Goal: Task Accomplishment & Management: Use online tool/utility

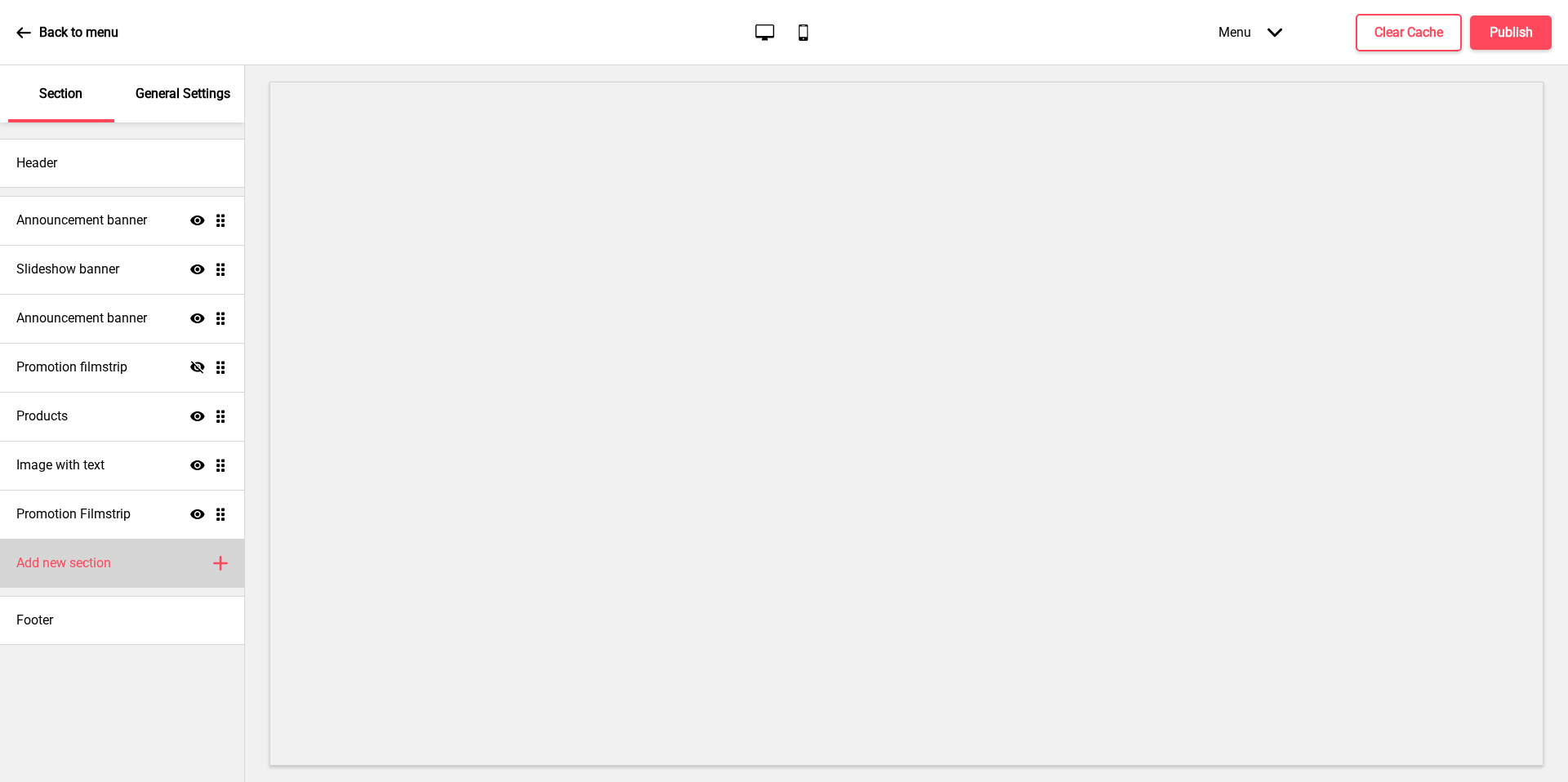
click at [150, 576] on div "Add new section Plus" at bounding box center [122, 563] width 245 height 49
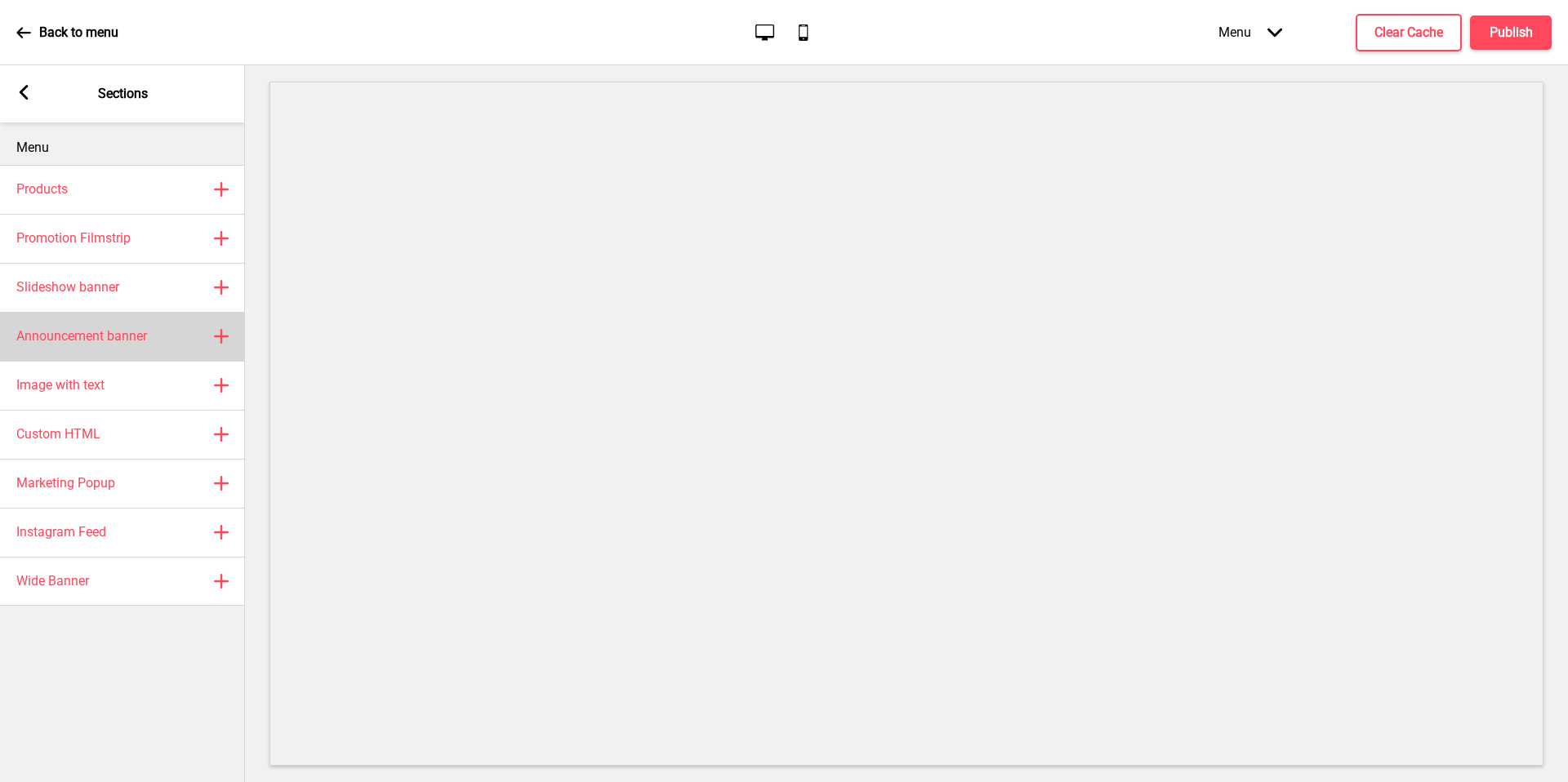
click at [221, 332] on icon at bounding box center [221, 336] width 13 height 13
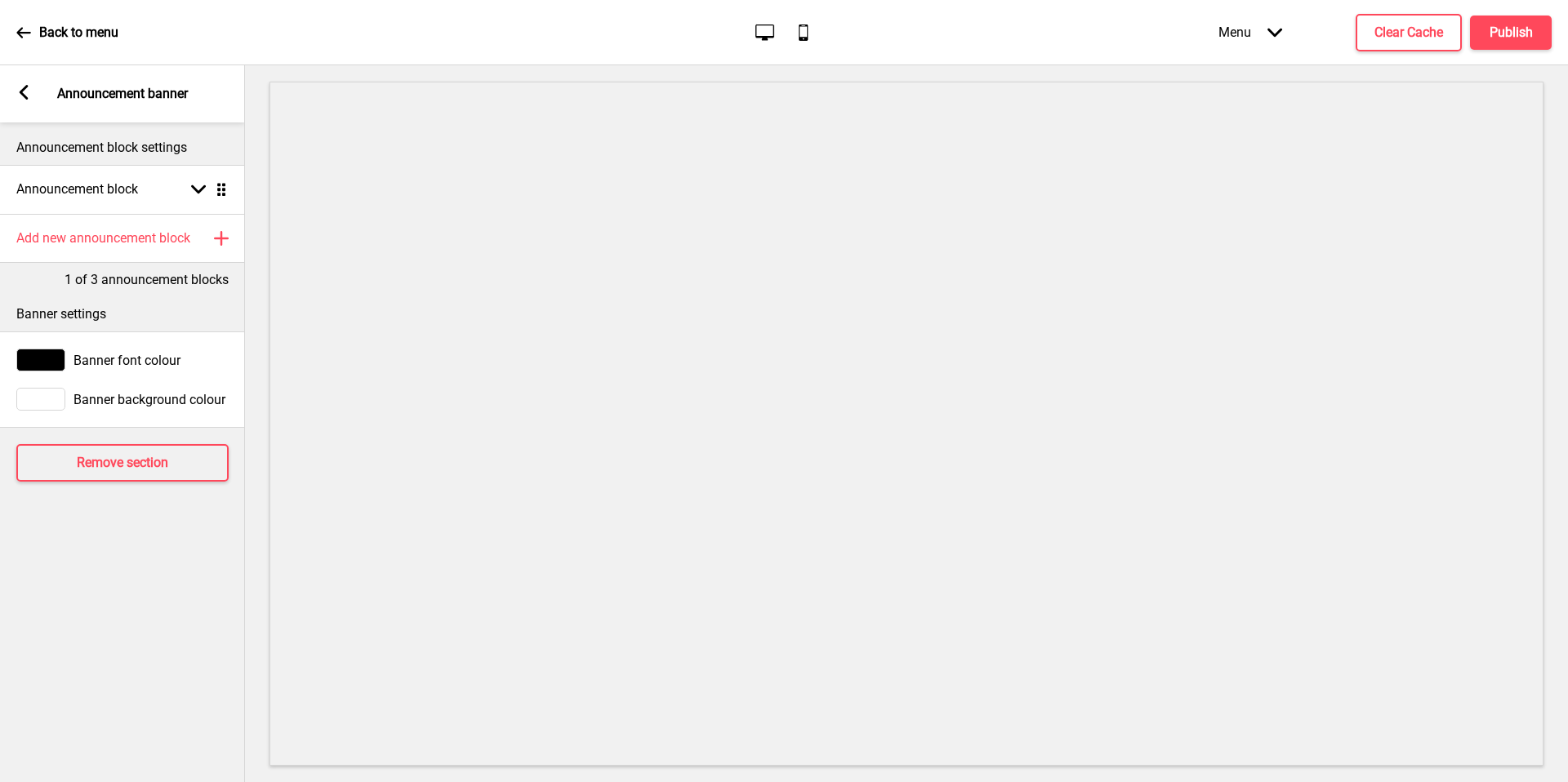
click at [27, 96] on rect at bounding box center [23, 91] width 15 height 15
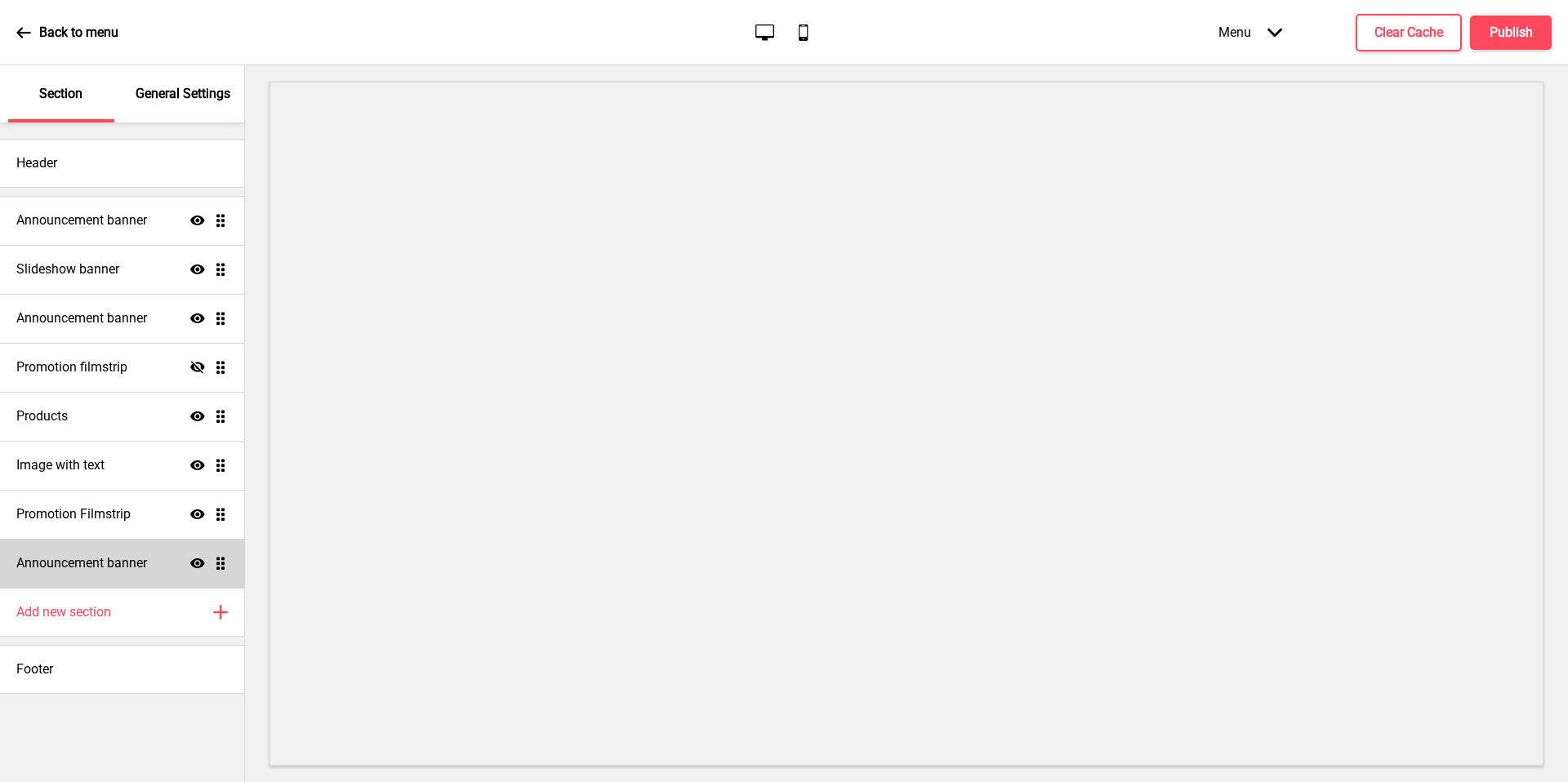
click at [152, 557] on div "Announcement banner Show Drag" at bounding box center [122, 563] width 245 height 49
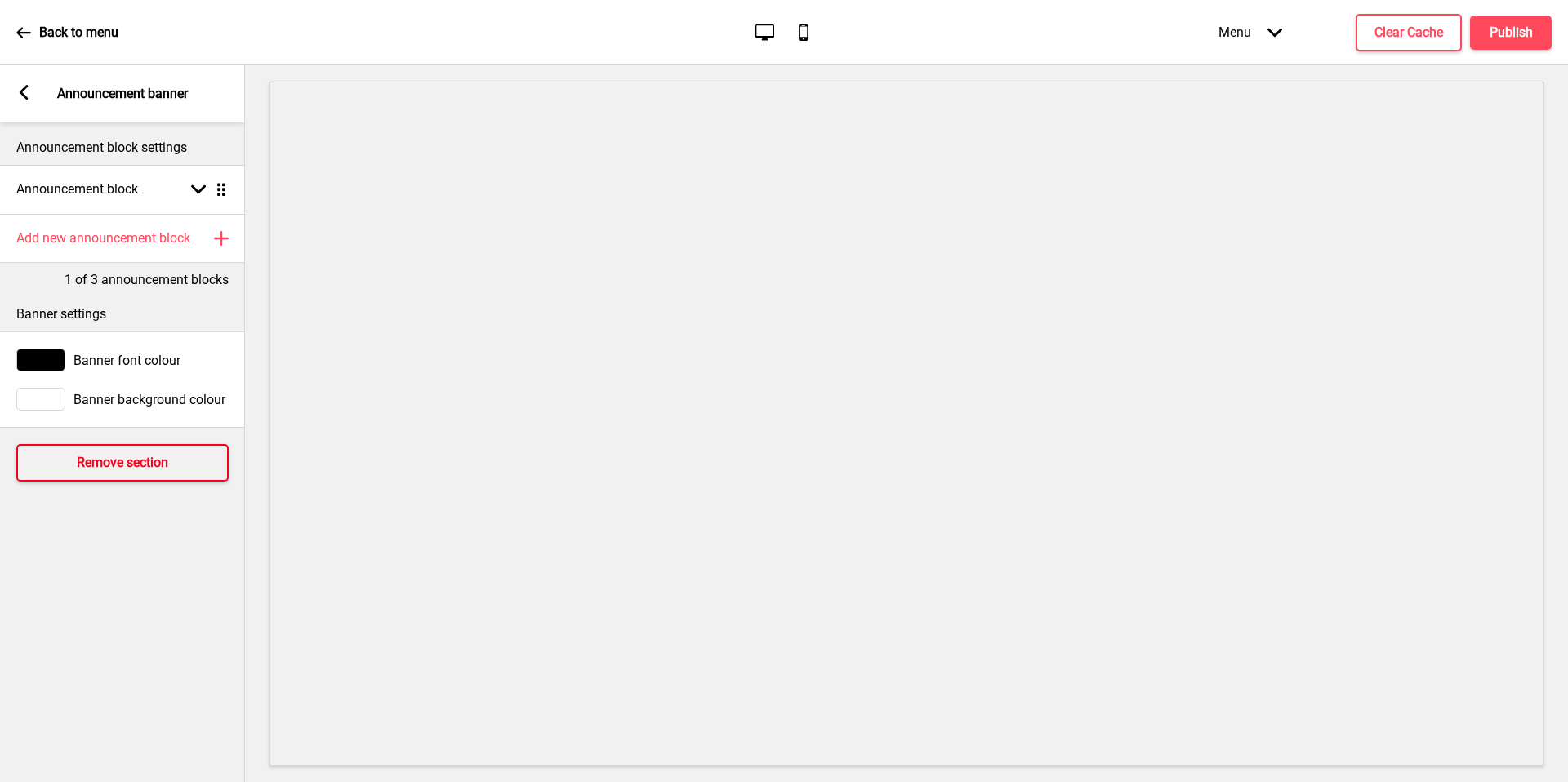
click at [142, 459] on h4 "Remove section" at bounding box center [122, 462] width 91 height 18
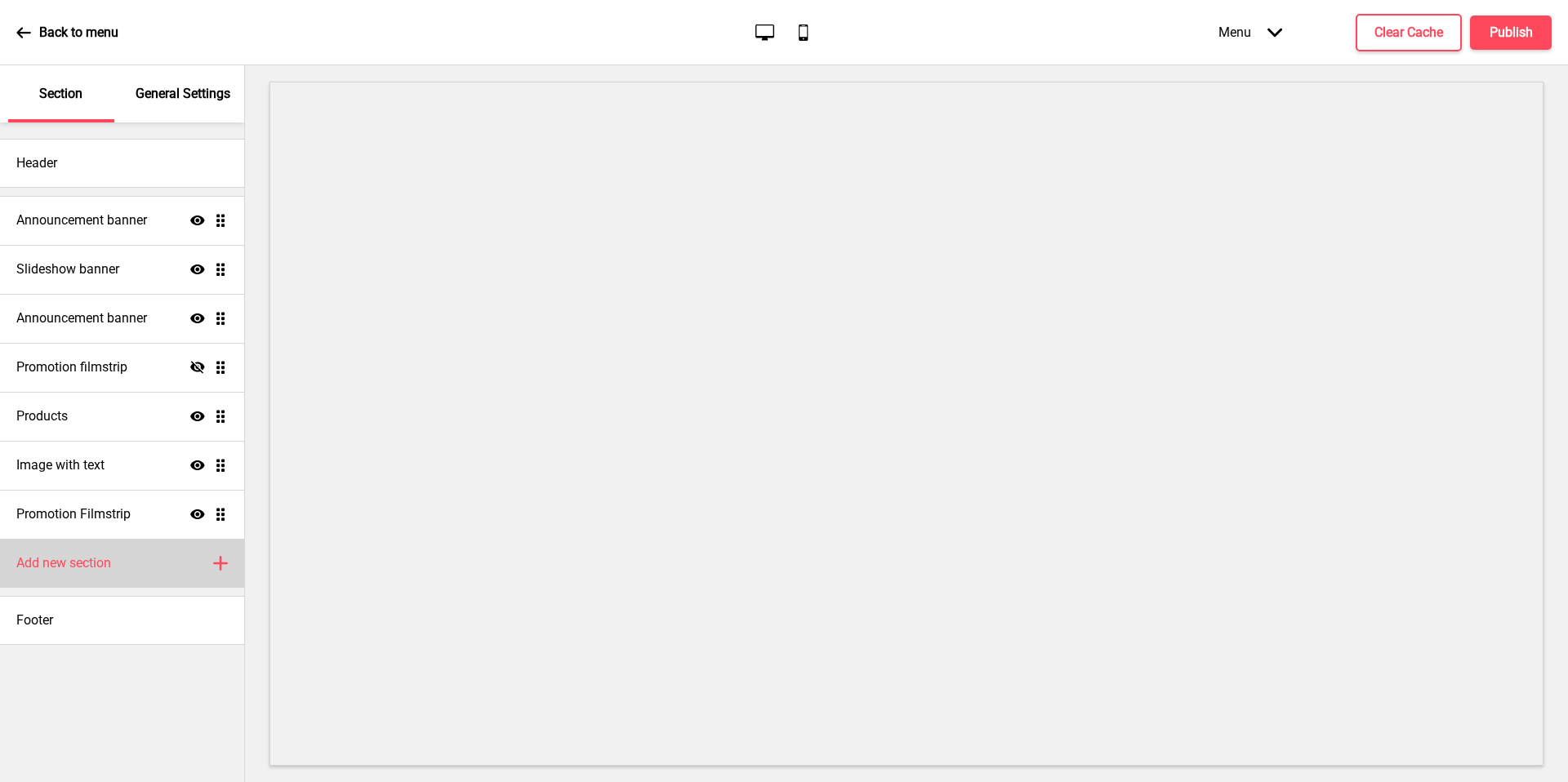
click at [170, 552] on div "Add new section Plus" at bounding box center [122, 563] width 245 height 49
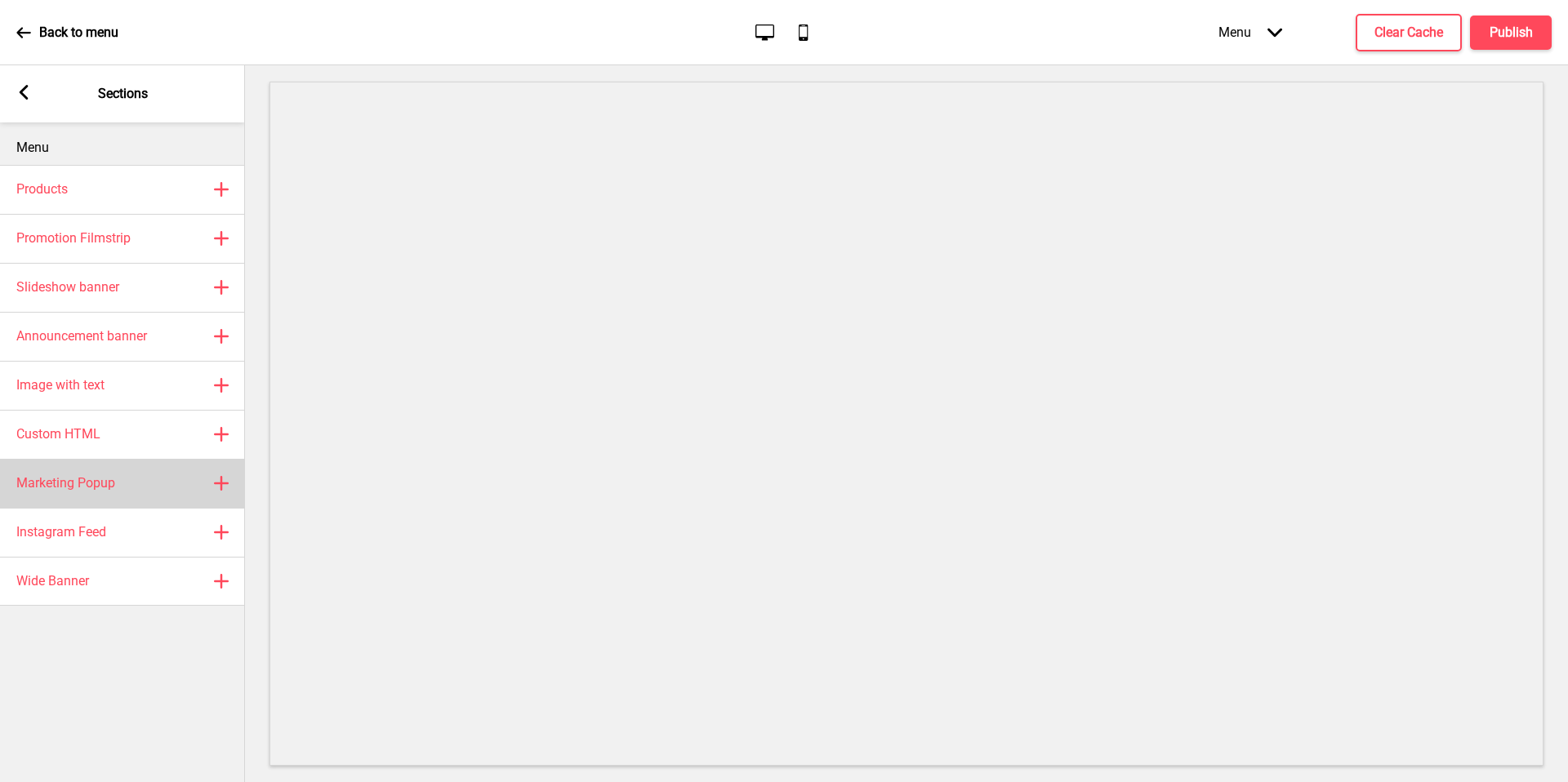
click at [136, 481] on div "Marketing Popup Plus" at bounding box center [122, 483] width 245 height 49
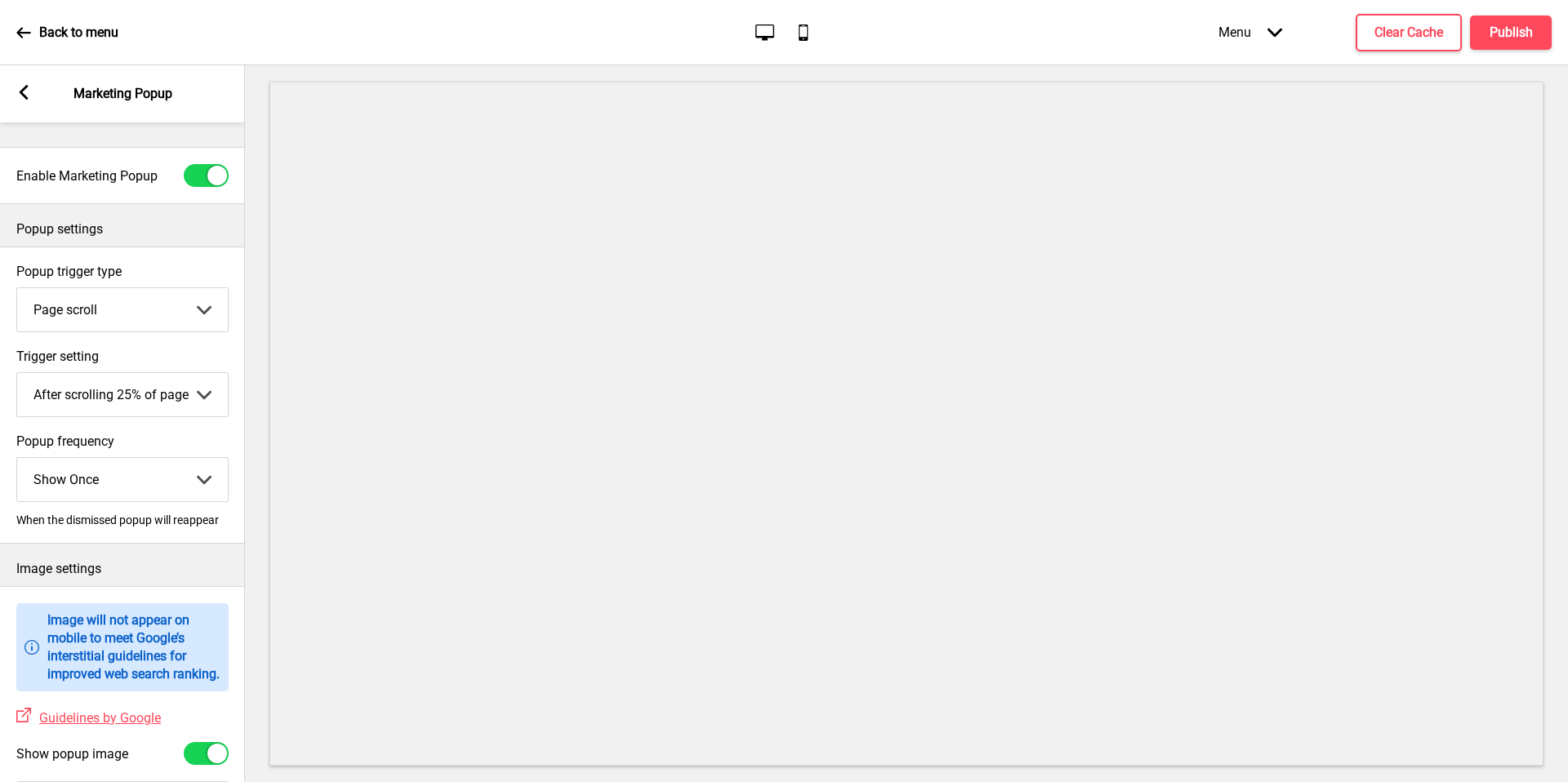
click at [149, 327] on select "Page scroll Time delay On exit intent" at bounding box center [122, 309] width 211 height 44
click at [157, 413] on select "After scrolling 25% of page After scrolling 50% of page After scrolling 75% of …" at bounding box center [122, 395] width 211 height 44
click at [187, 313] on select "Page scroll Time delay On exit intent" at bounding box center [122, 309] width 211 height 44
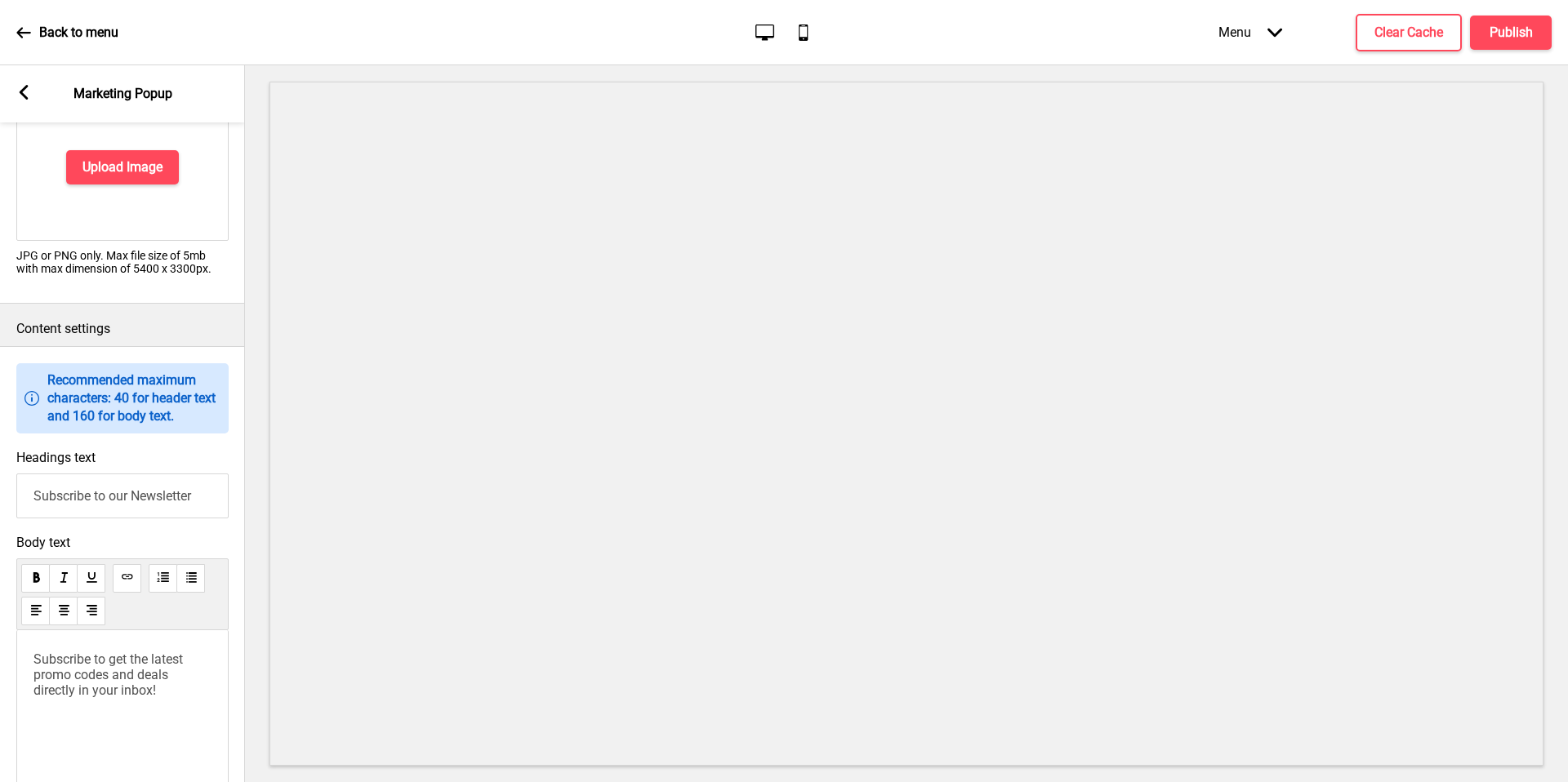
scroll to position [688, 0]
click at [141, 514] on input "Subscribe to our Newsletter" at bounding box center [122, 495] width 212 height 45
paste input "（僅供瀏覽請勿在此下單）"
click at [47, 512] on input "僅供瀏覽請勿在此下單" at bounding box center [122, 495] width 212 height 45
type input "僅供瀏覽請勿在此下單"
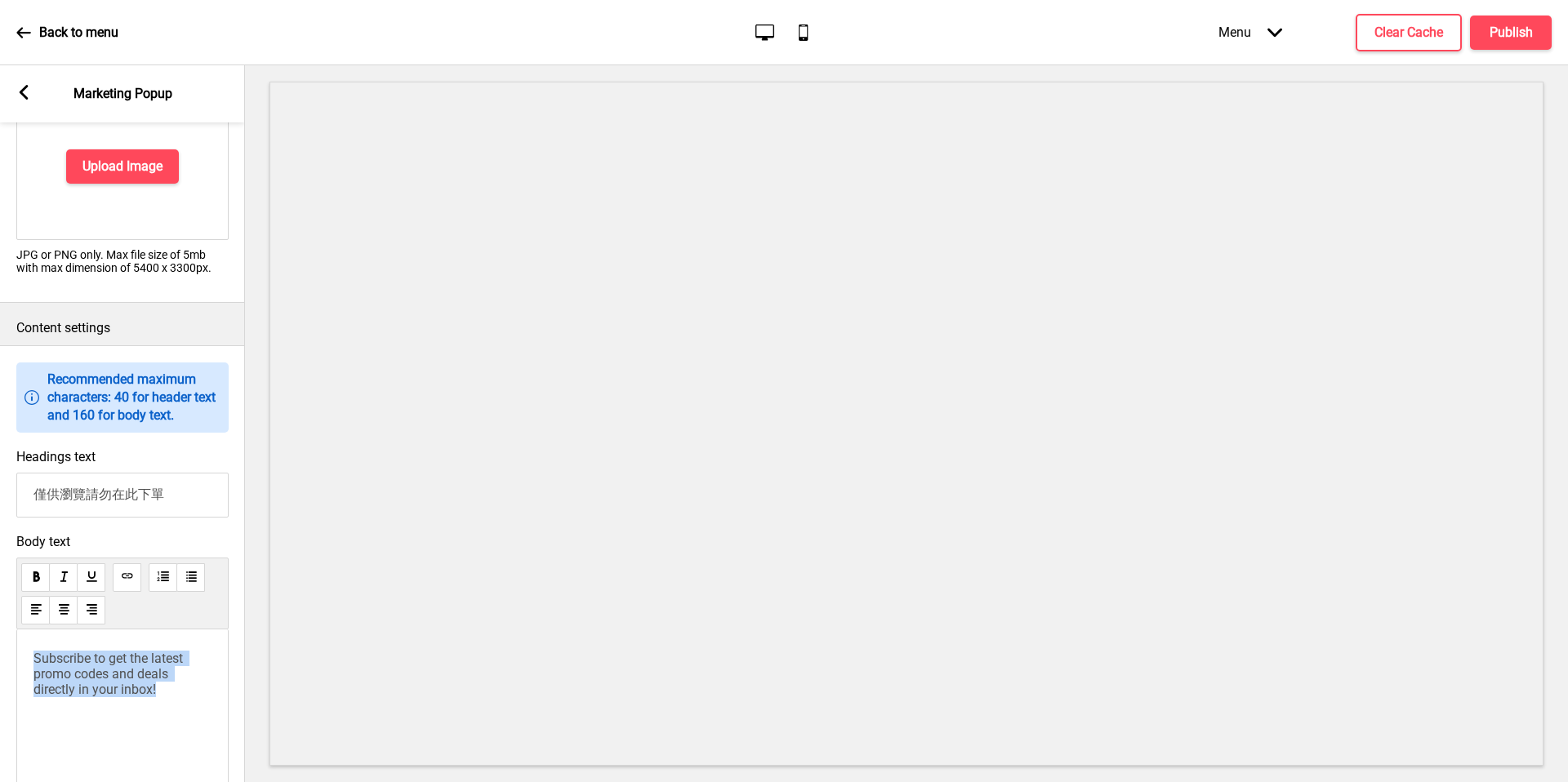
drag, startPoint x: 184, startPoint y: 718, endPoint x: 20, endPoint y: 668, distance: 171.5
click at [20, 671] on div "Subscribe to get the latest promo codes and deals directly in your inbox!" at bounding box center [122, 717] width 212 height 175
drag, startPoint x: 35, startPoint y: 673, endPoint x: 167, endPoint y: 746, distance: 150.8
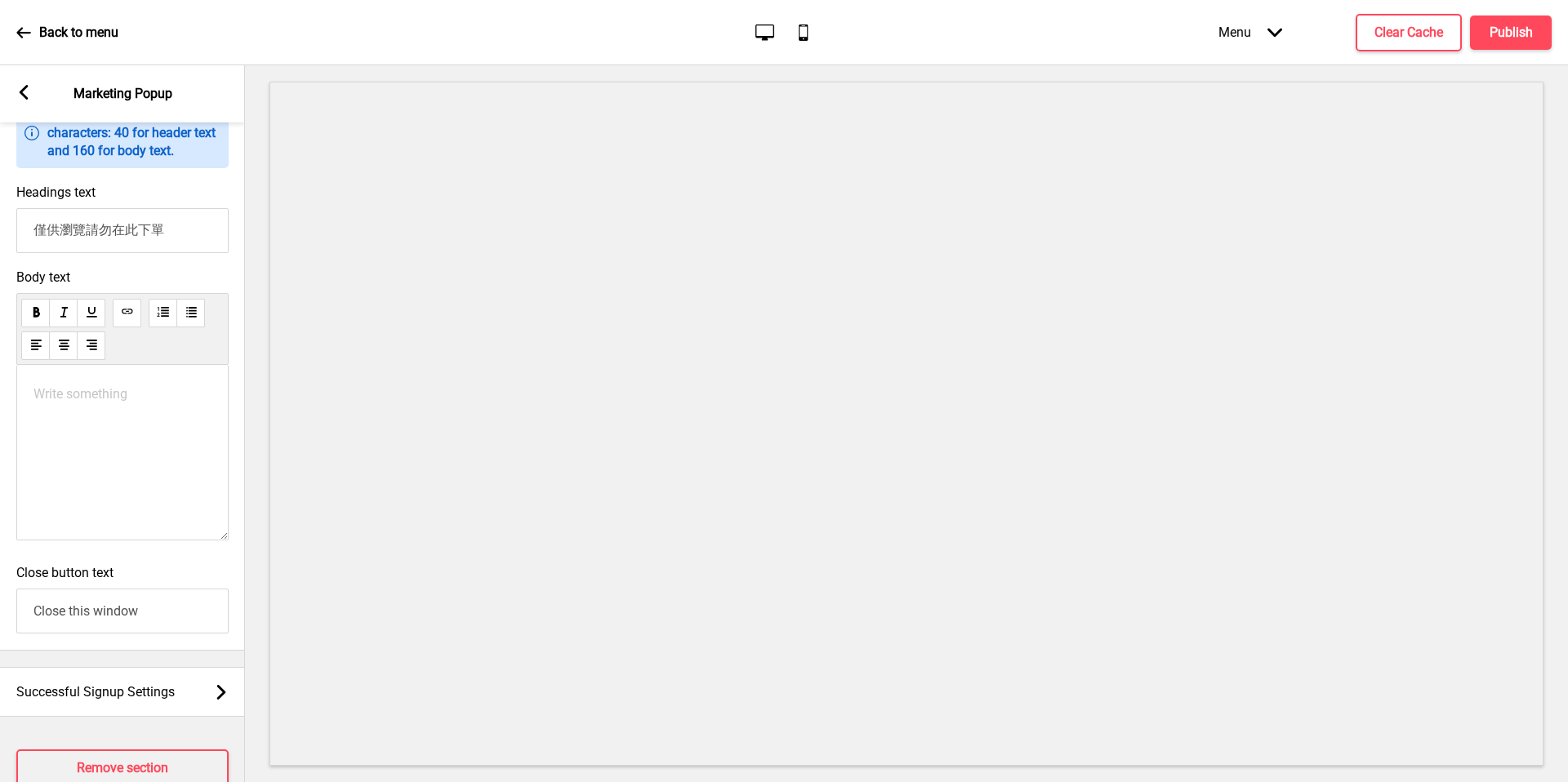
scroll to position [1008, 0]
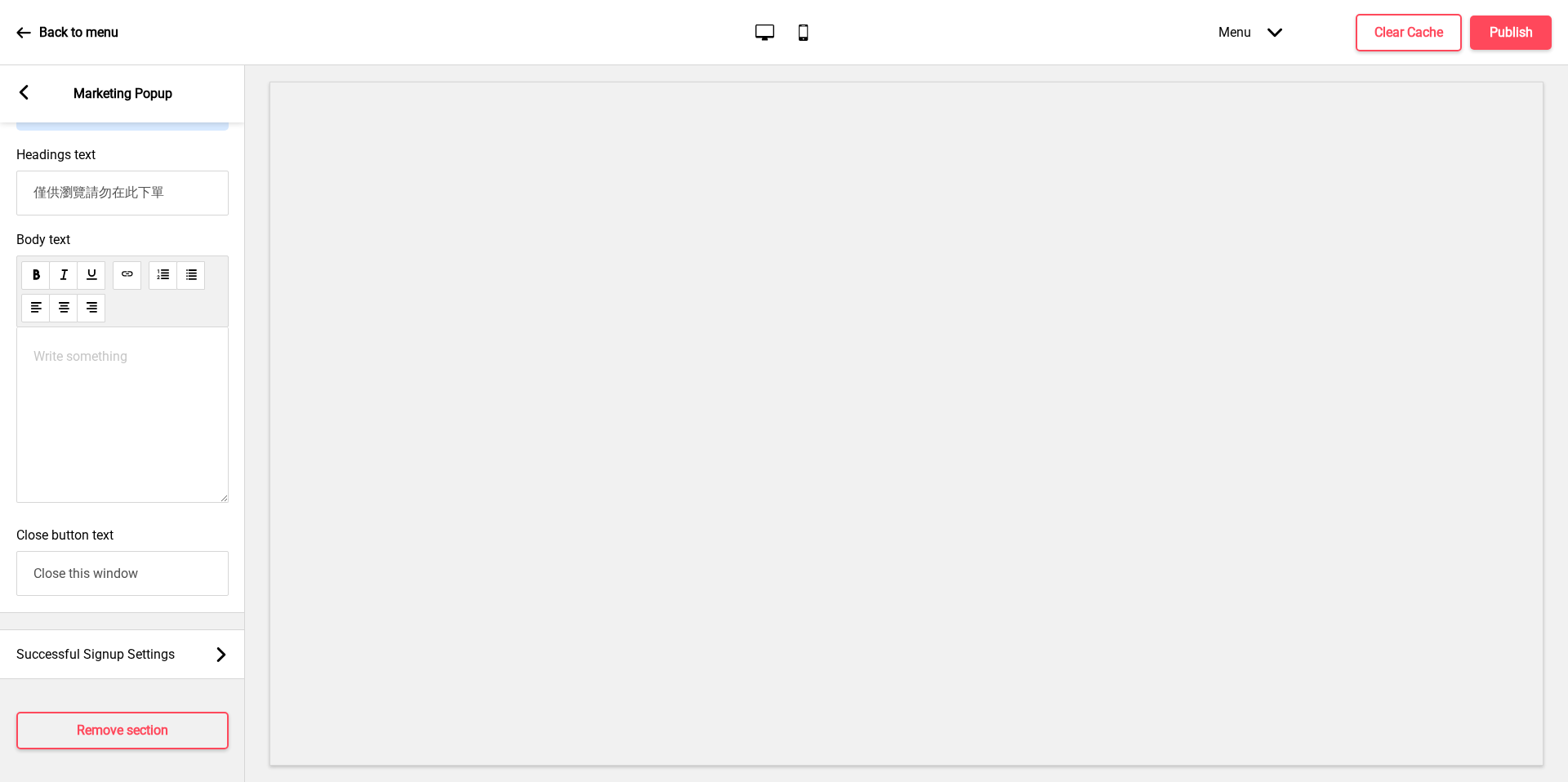
click at [191, 567] on input "Close this window" at bounding box center [122, 573] width 212 height 45
click at [117, 571] on input "Close this window" at bounding box center [122, 573] width 212 height 45
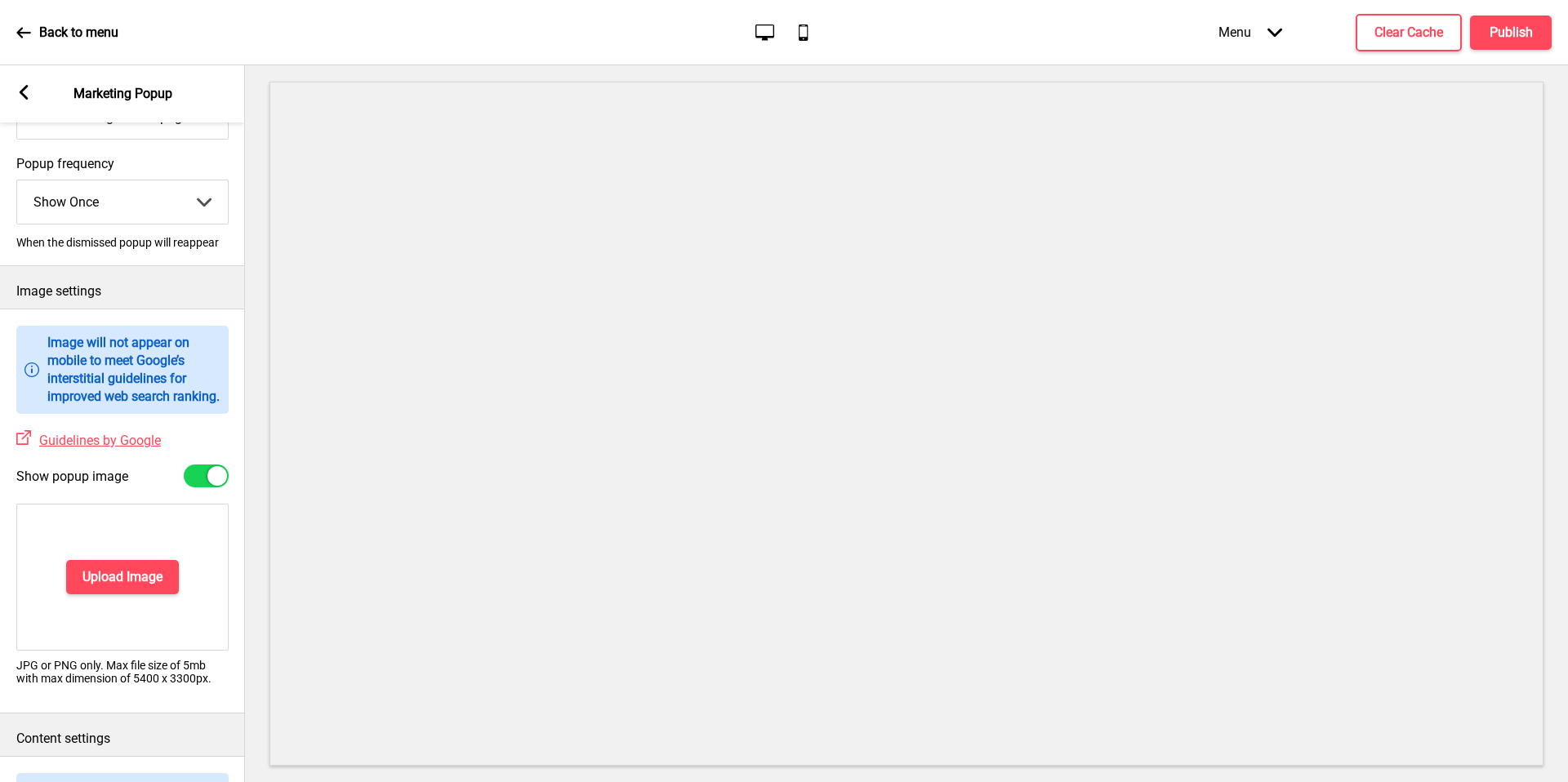
scroll to position [274, 0]
click at [213, 489] on div at bounding box center [217, 479] width 20 height 20
checkbox input "false"
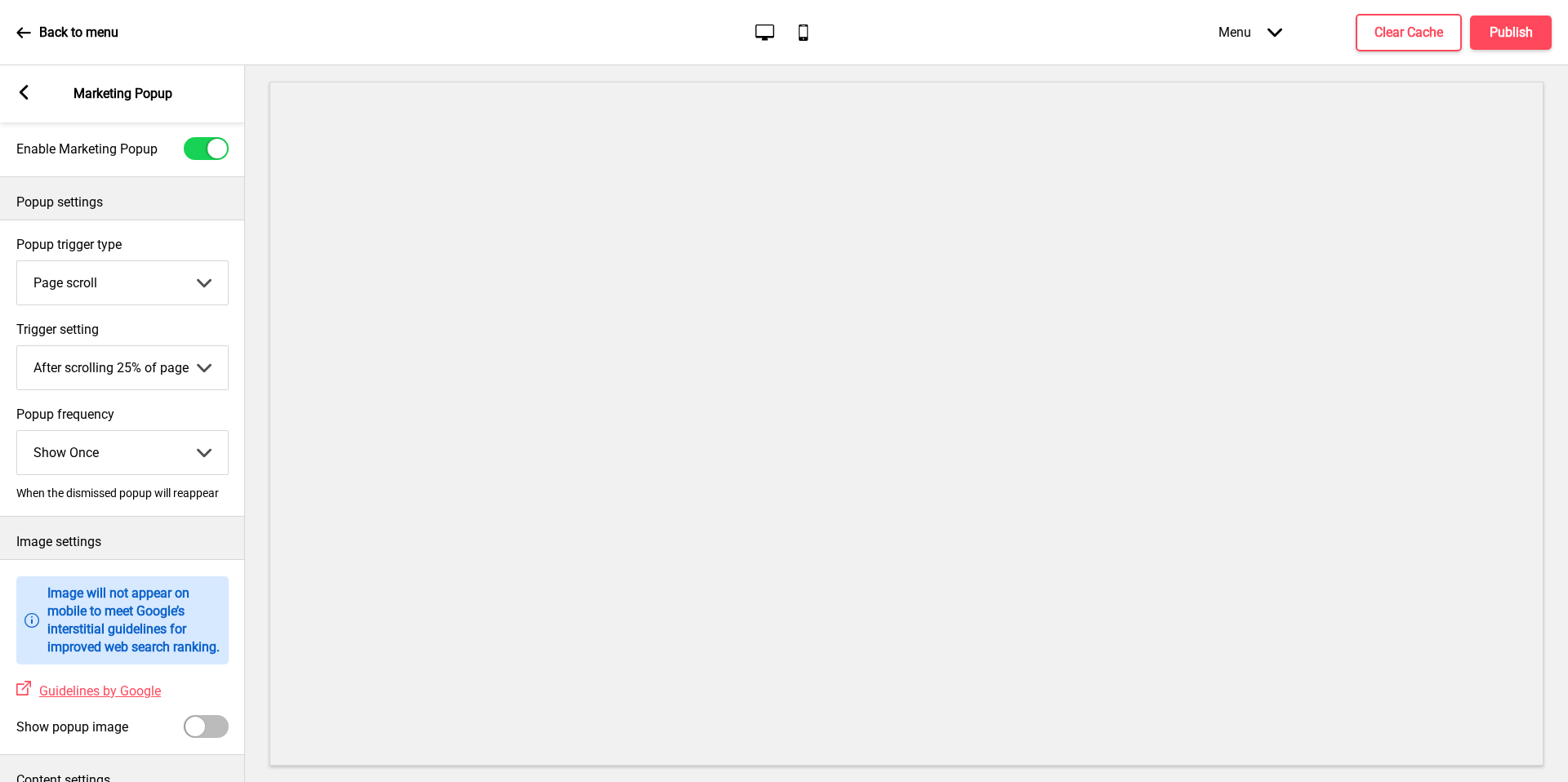
scroll to position [0, 0]
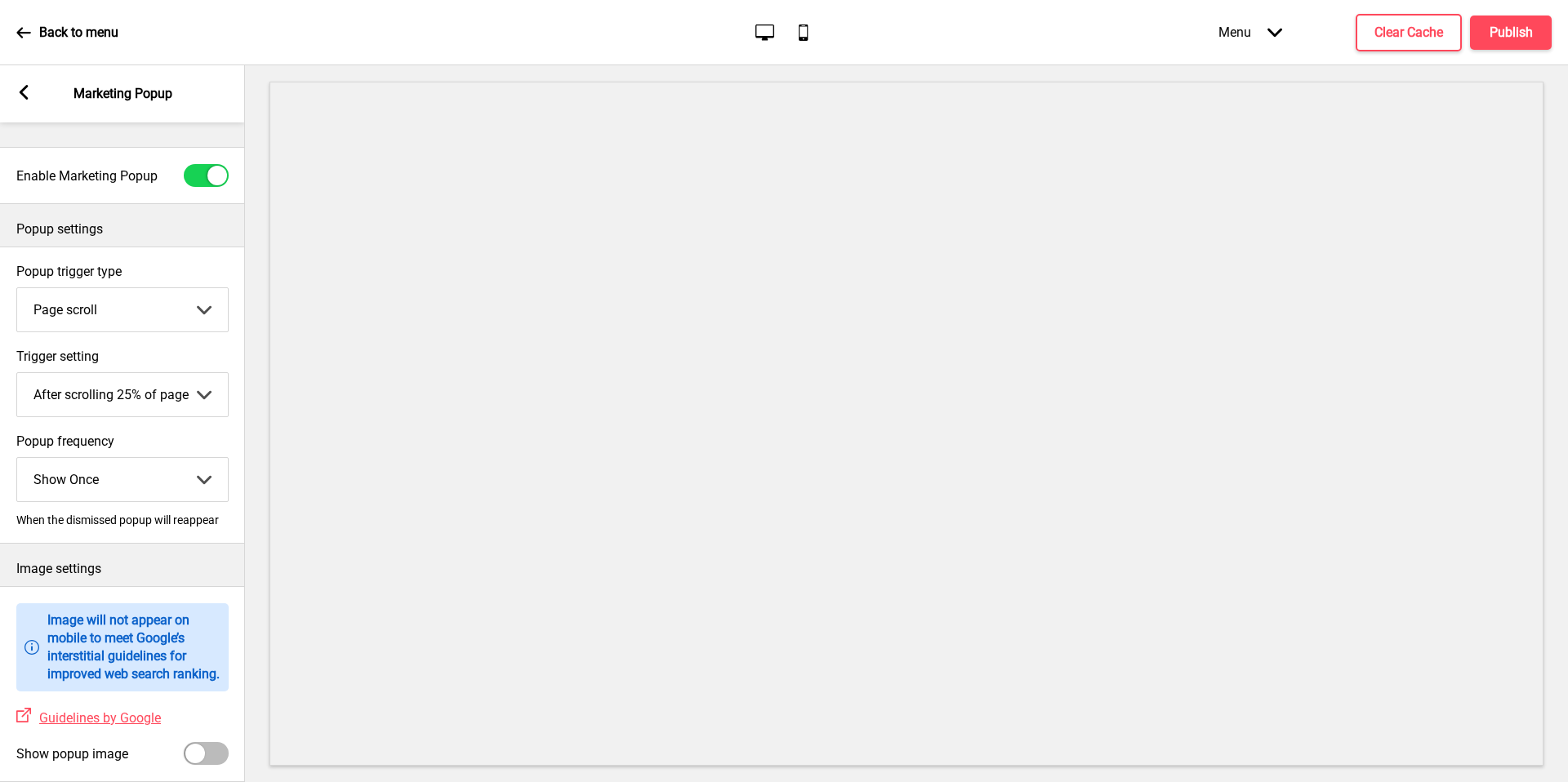
click at [171, 492] on select "Show Once Show Daily Show Weekly Show Monthly" at bounding box center [122, 479] width 211 height 44
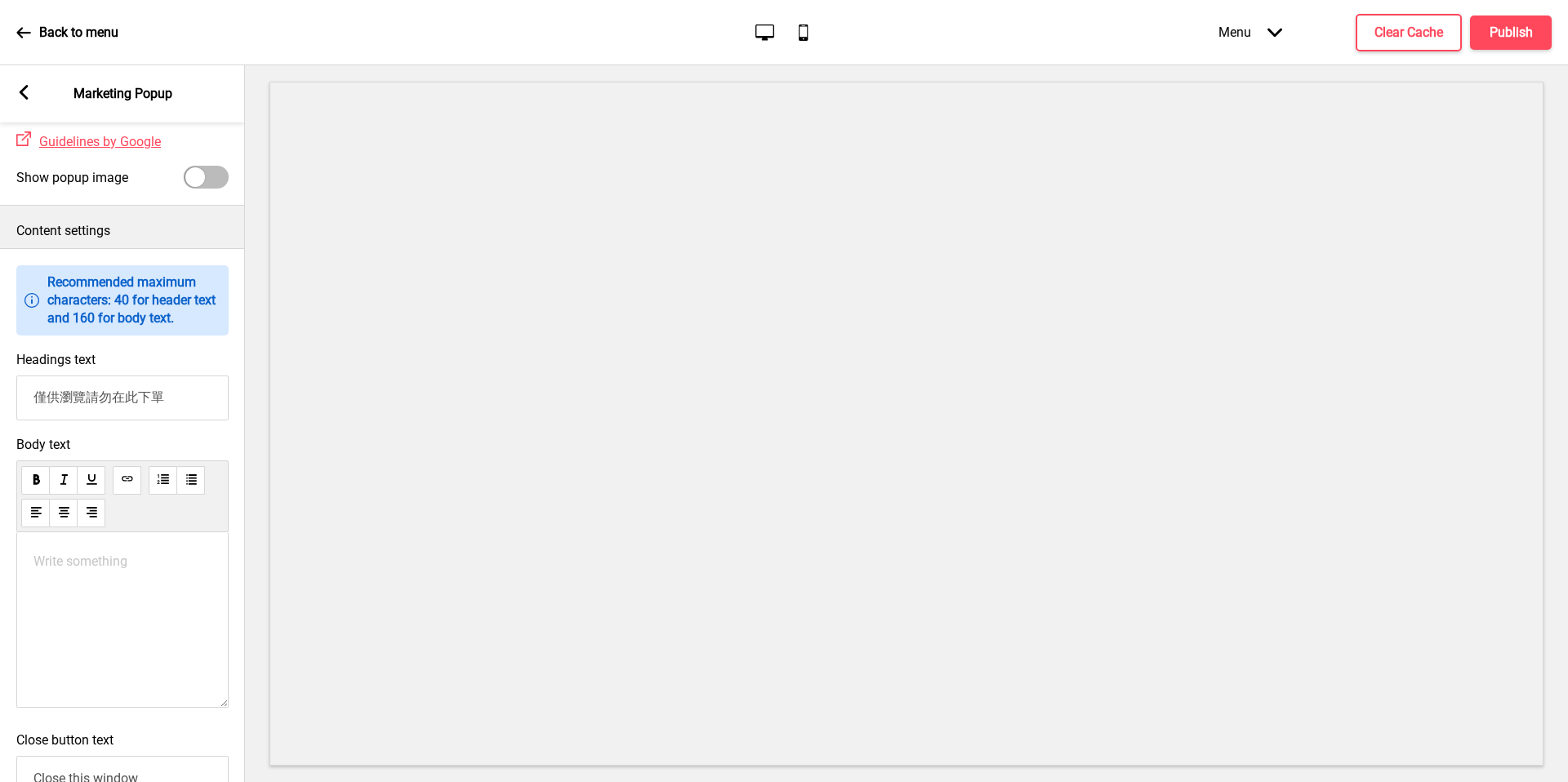
scroll to position [799, 0]
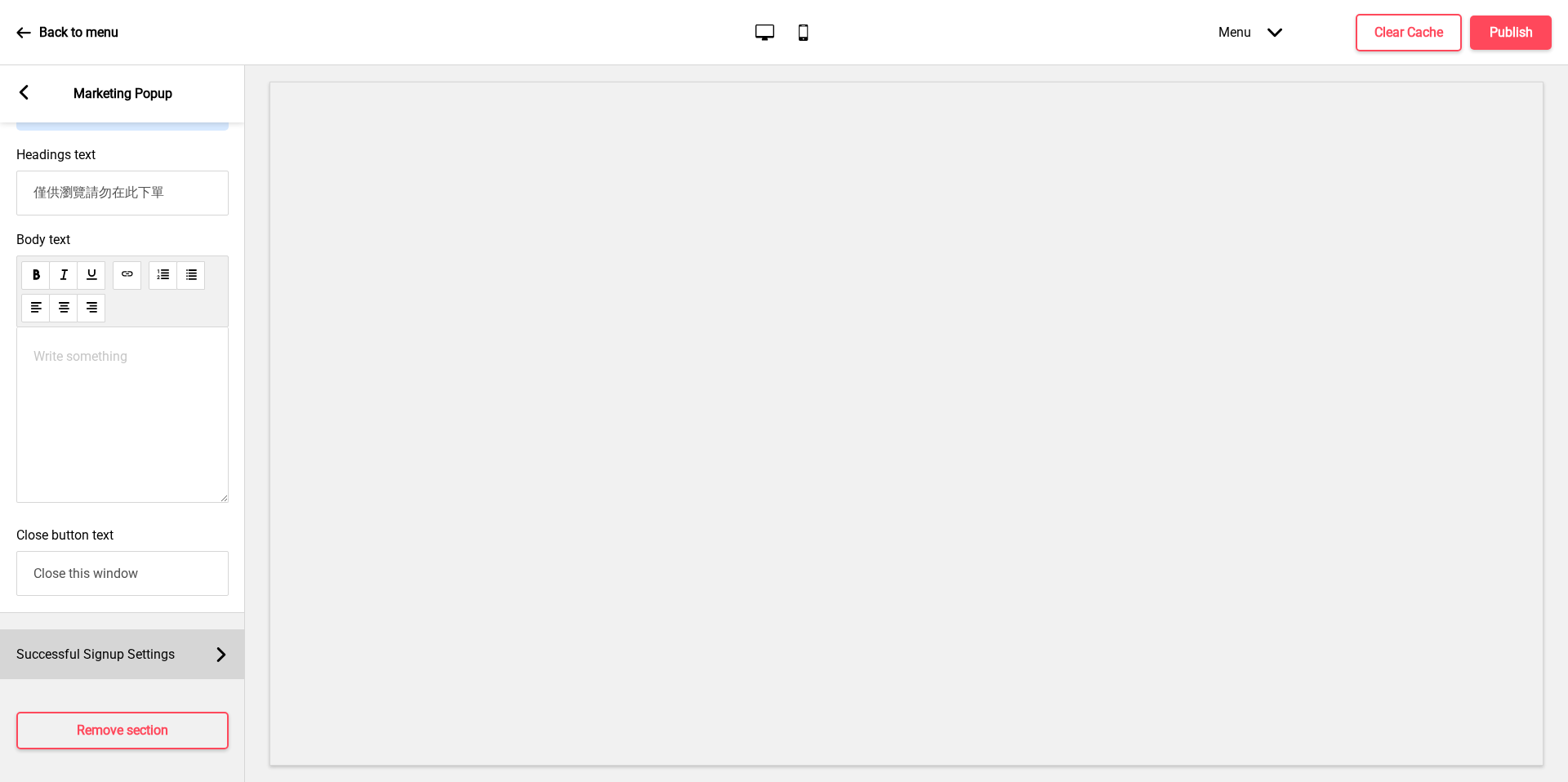
click at [145, 656] on span "Successful Signup Settings" at bounding box center [95, 655] width 158 height 15
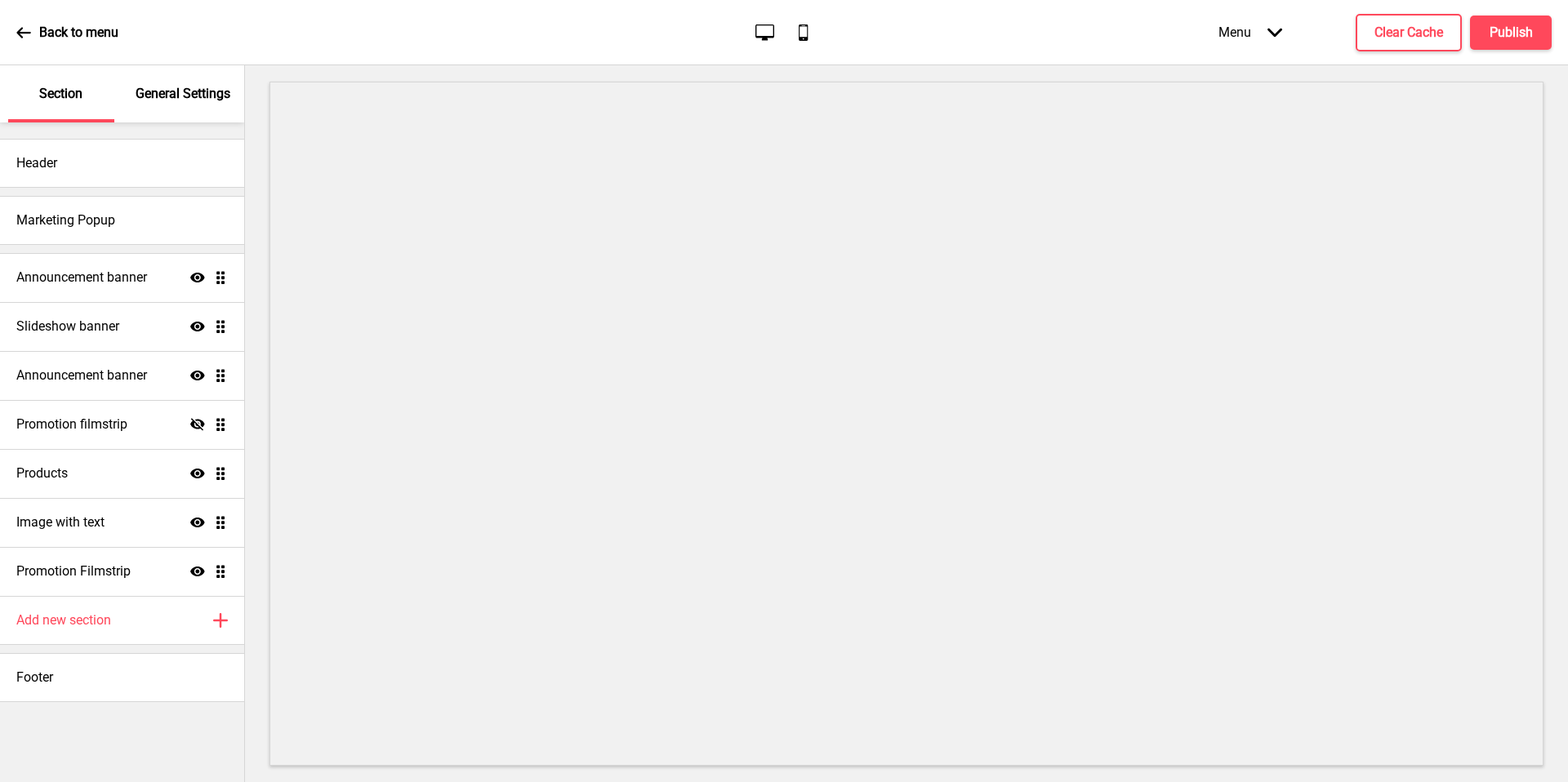
scroll to position [118, 0]
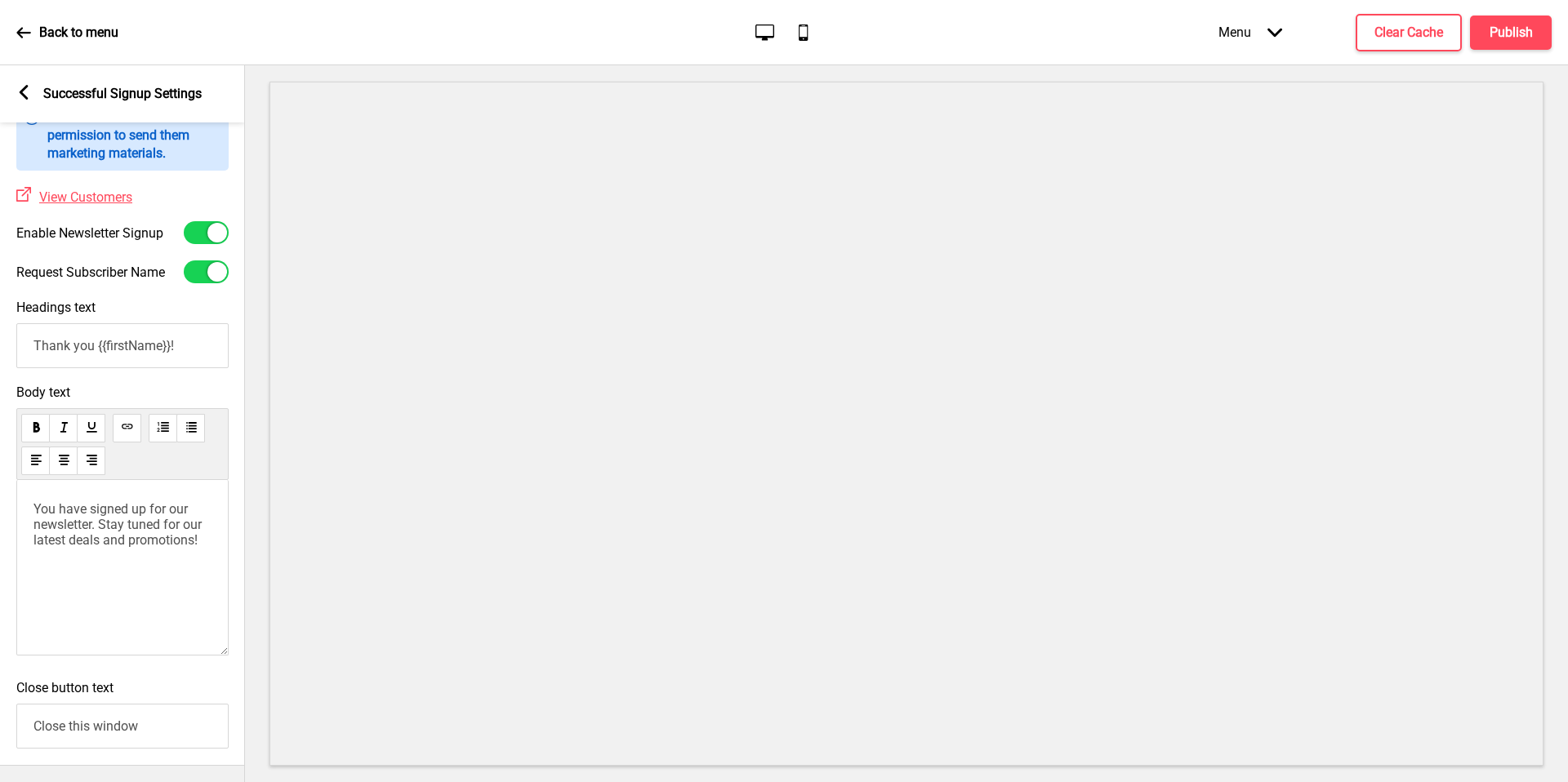
click at [27, 95] on rect at bounding box center [23, 91] width 15 height 15
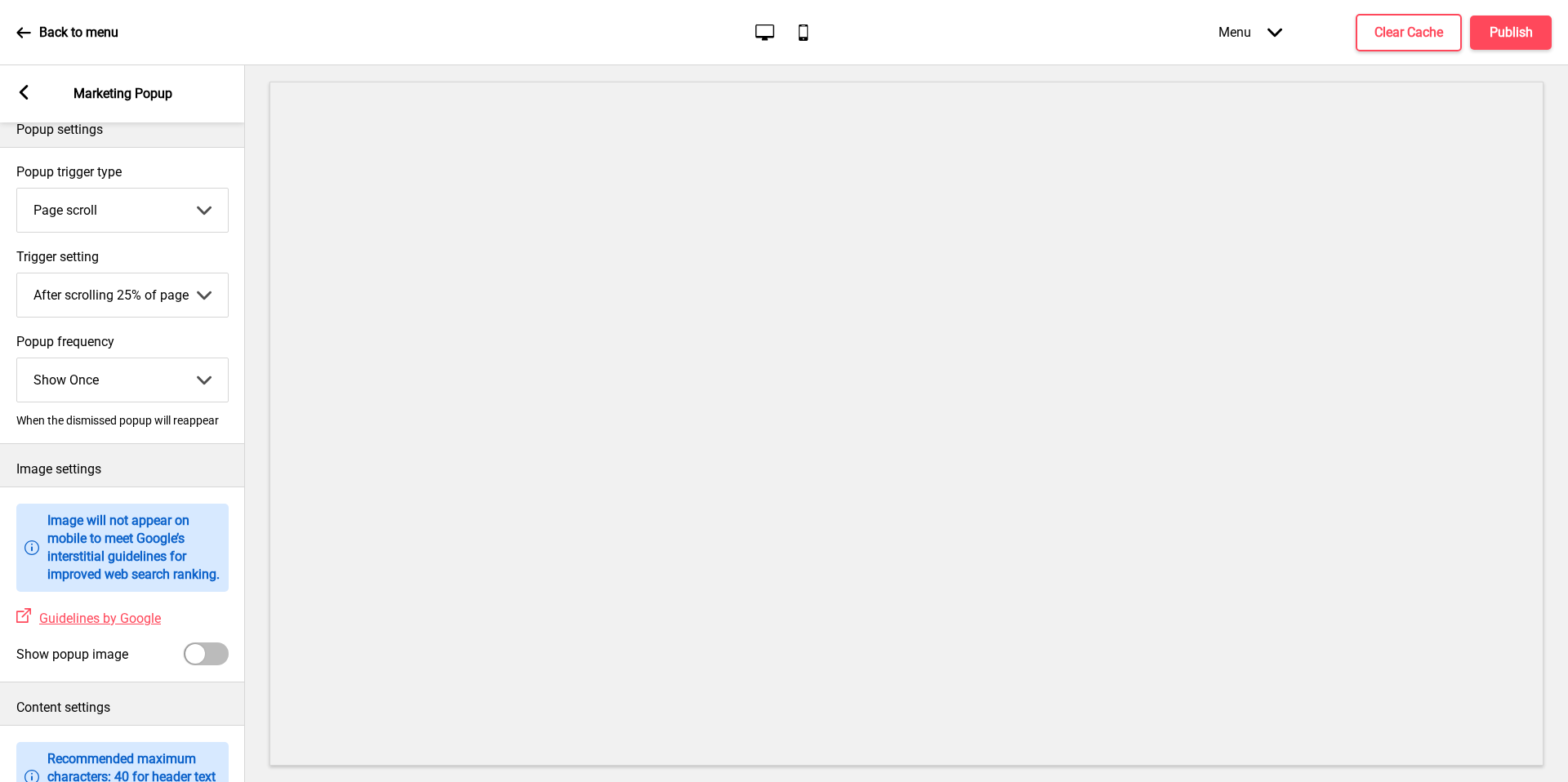
scroll to position [799, 0]
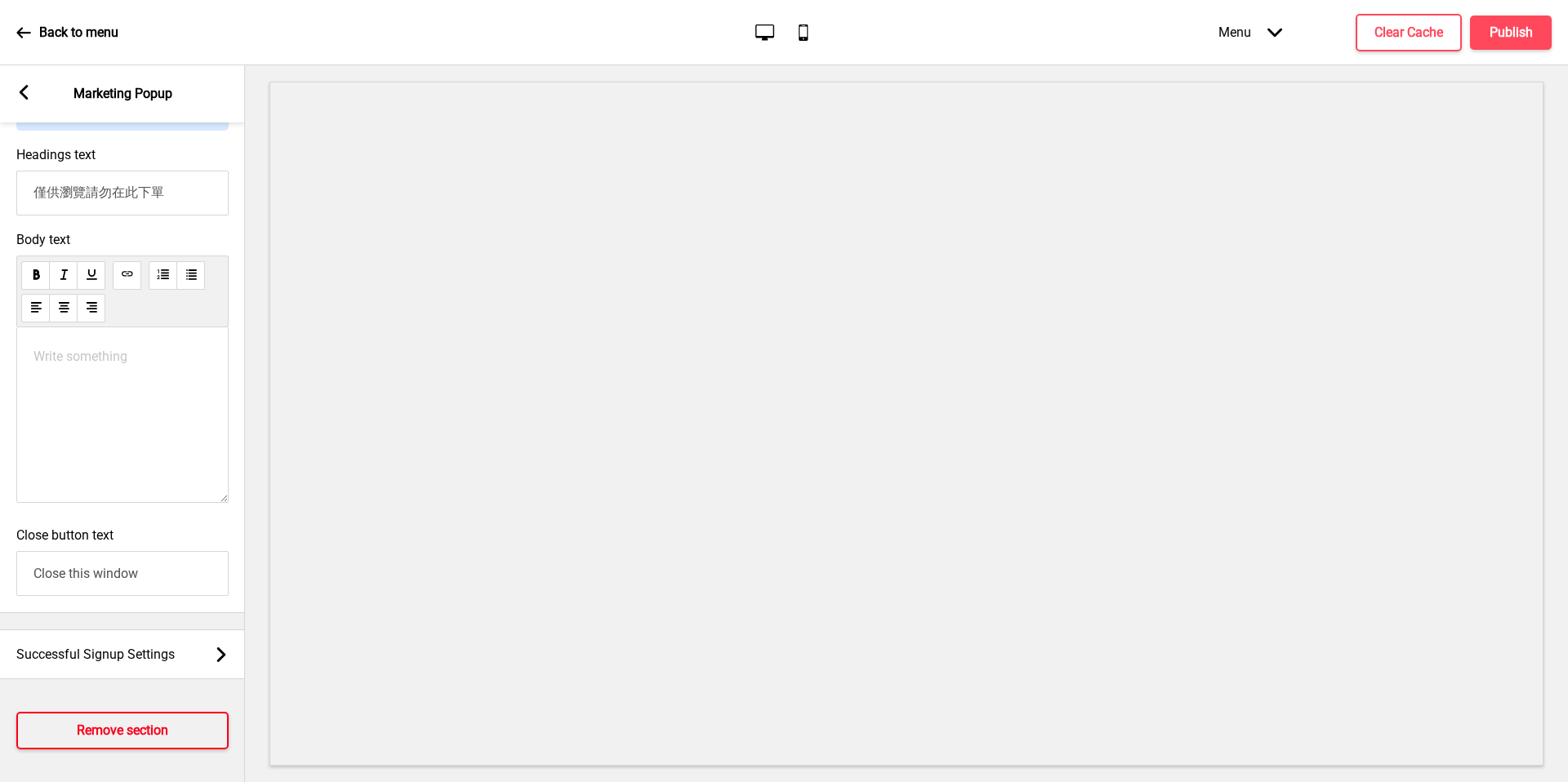
click at [113, 738] on h4 "Remove section" at bounding box center [122, 731] width 91 height 18
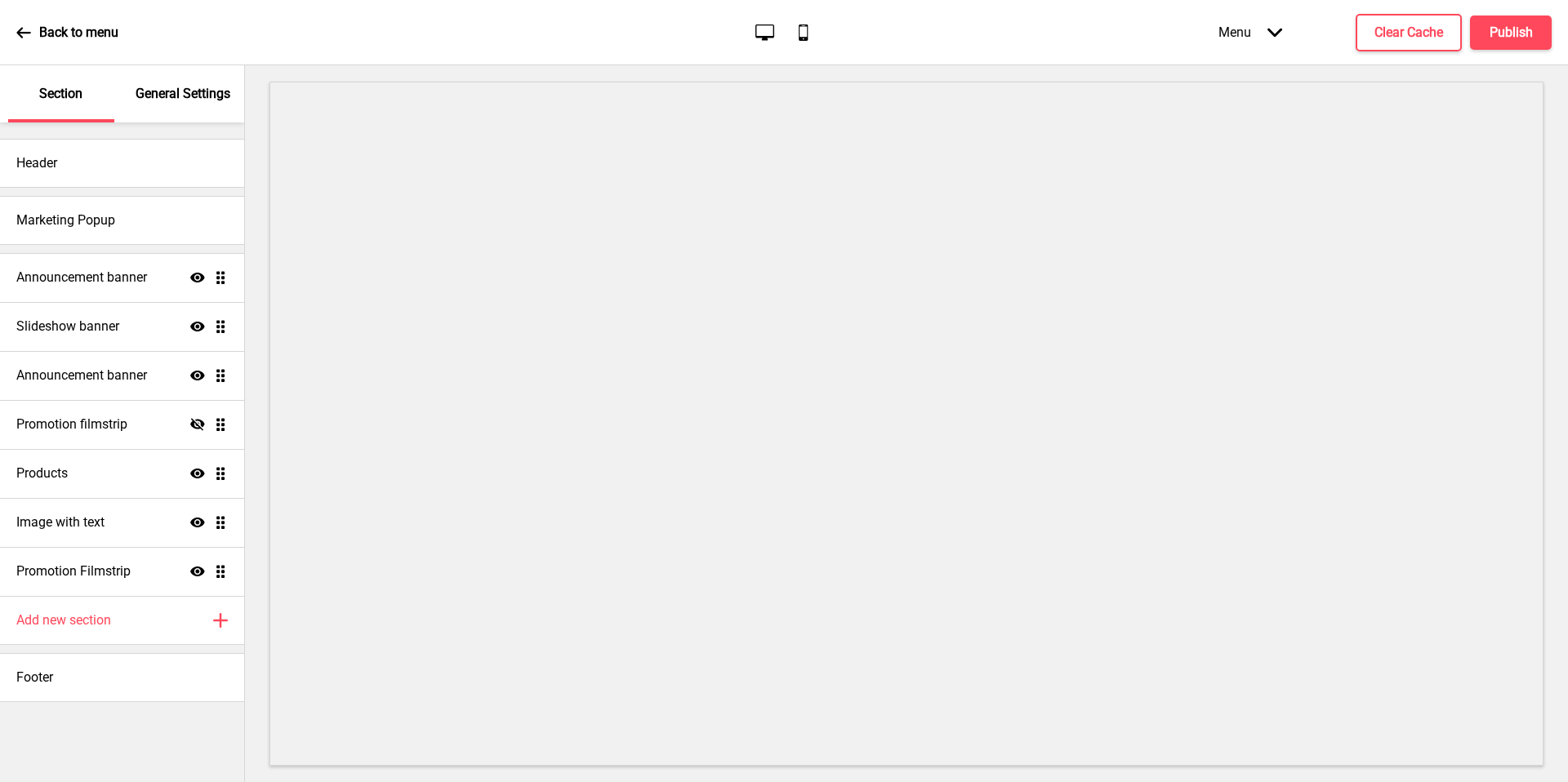
click at [161, 625] on div "Add new section Plus" at bounding box center [122, 620] width 245 height 49
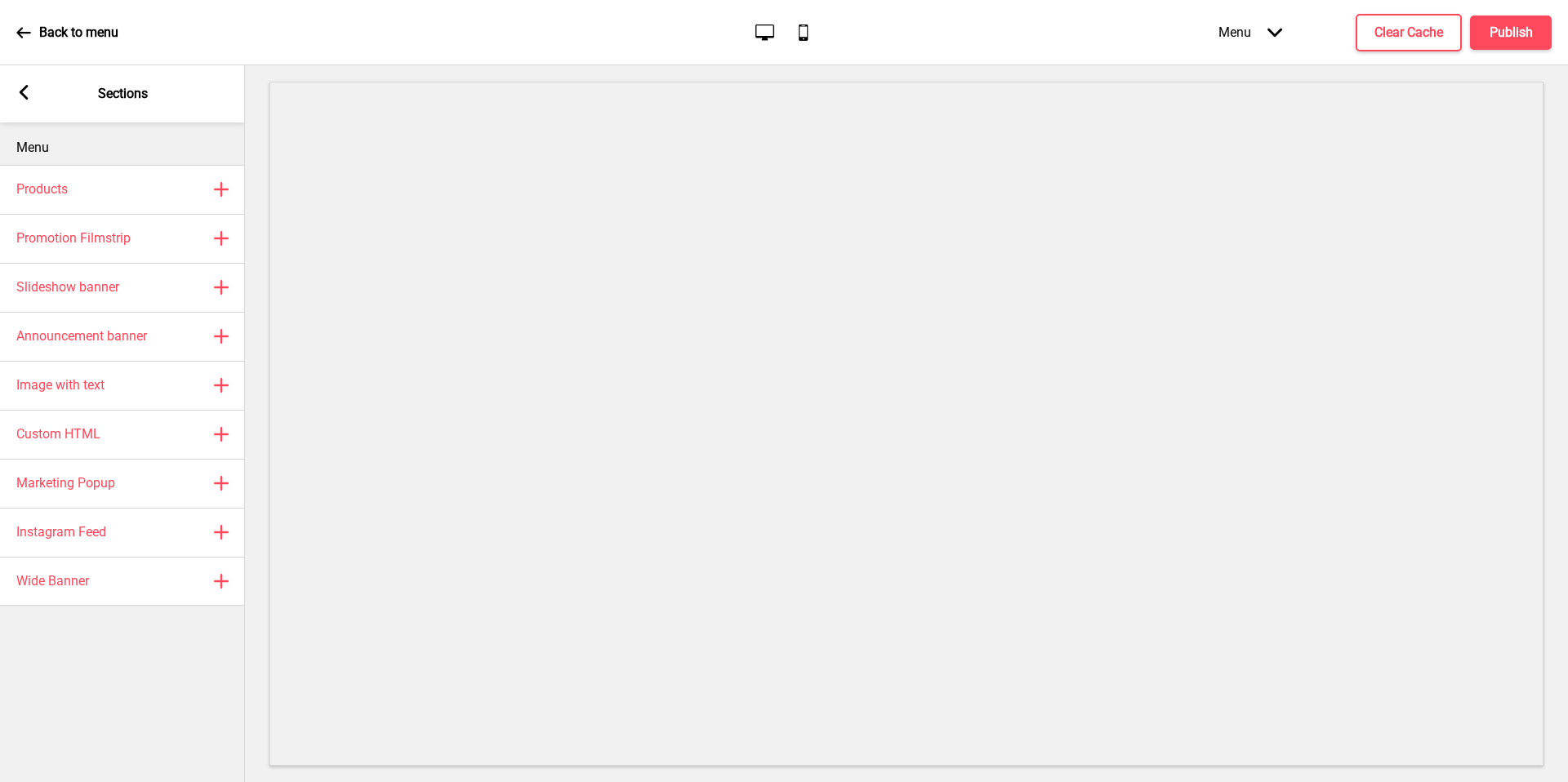
click at [19, 87] on rect at bounding box center [23, 91] width 15 height 15
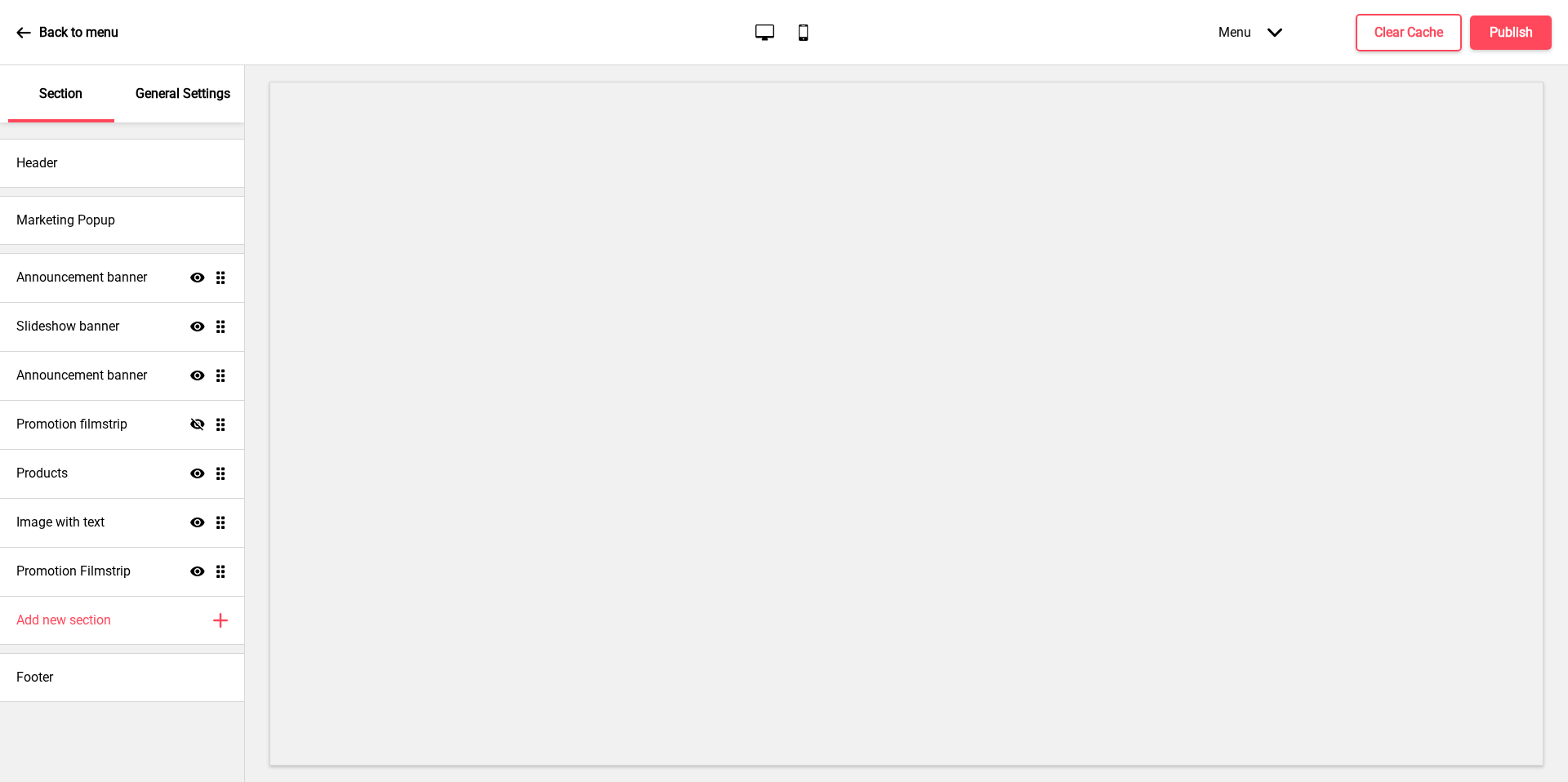
click at [27, 26] on icon at bounding box center [23, 32] width 15 height 15
